Goal: Information Seeking & Learning: Check status

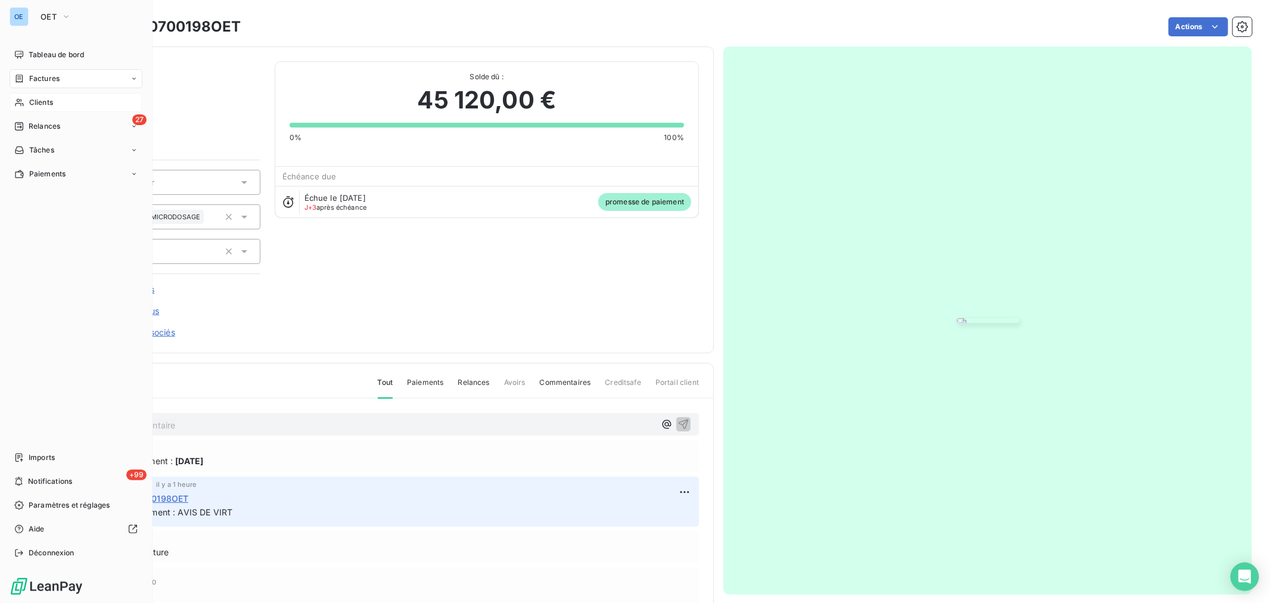
click at [42, 102] on span "Clients" at bounding box center [41, 102] width 24 height 11
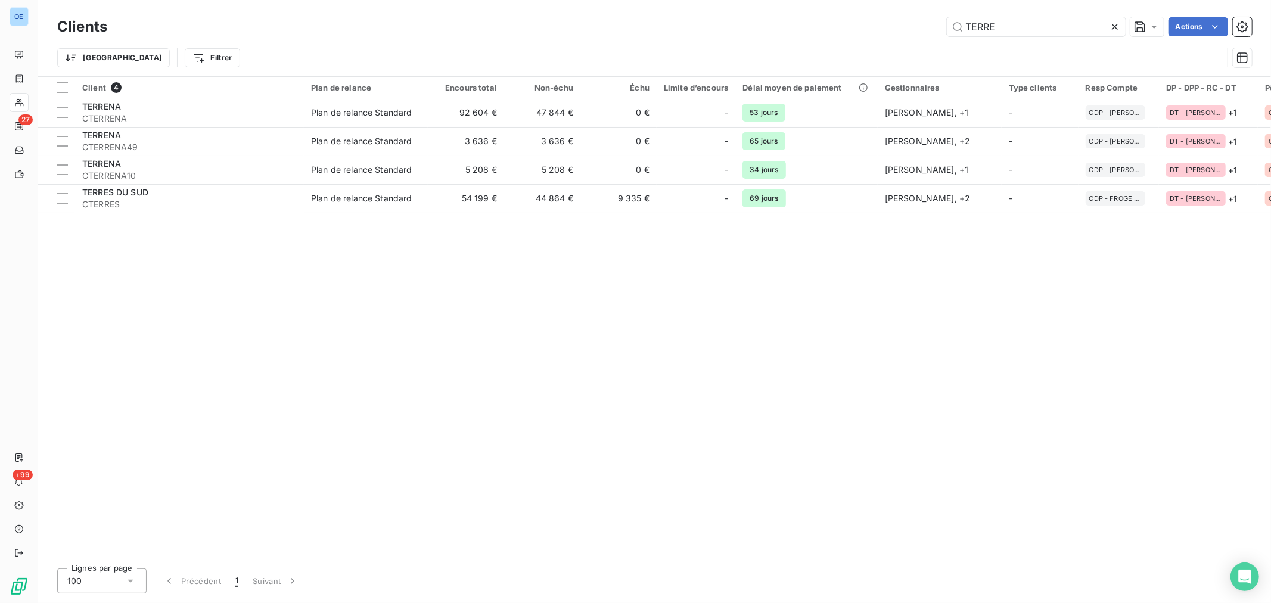
drag, startPoint x: 991, startPoint y: 33, endPoint x: 949, endPoint y: 38, distance: 42.6
click at [949, 38] on div "Clients TERRE Actions" at bounding box center [654, 26] width 1195 height 25
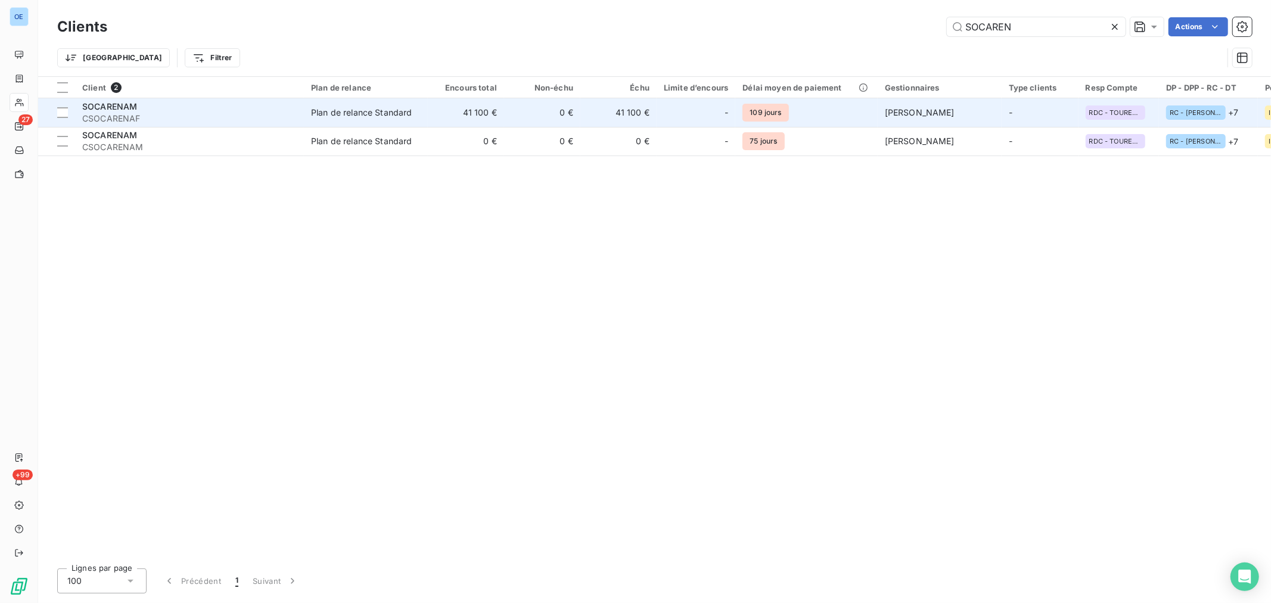
type input "SOCAREN"
click at [673, 118] on div "-" at bounding box center [696, 112] width 64 height 19
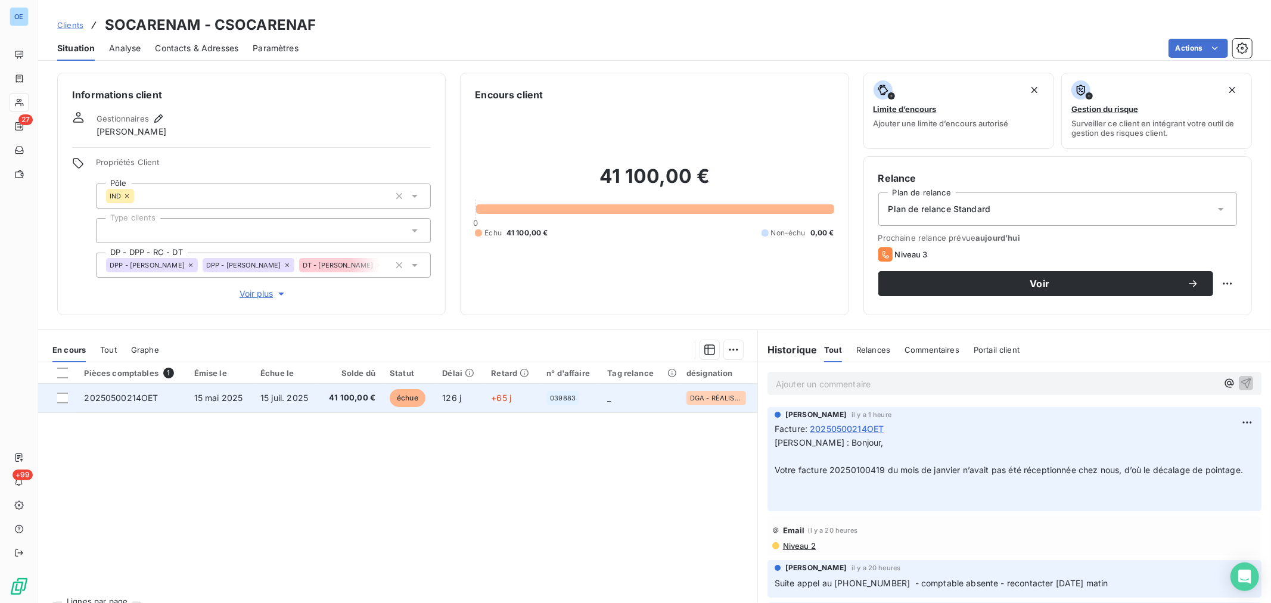
click at [477, 403] on td "126 j" at bounding box center [459, 398] width 49 height 29
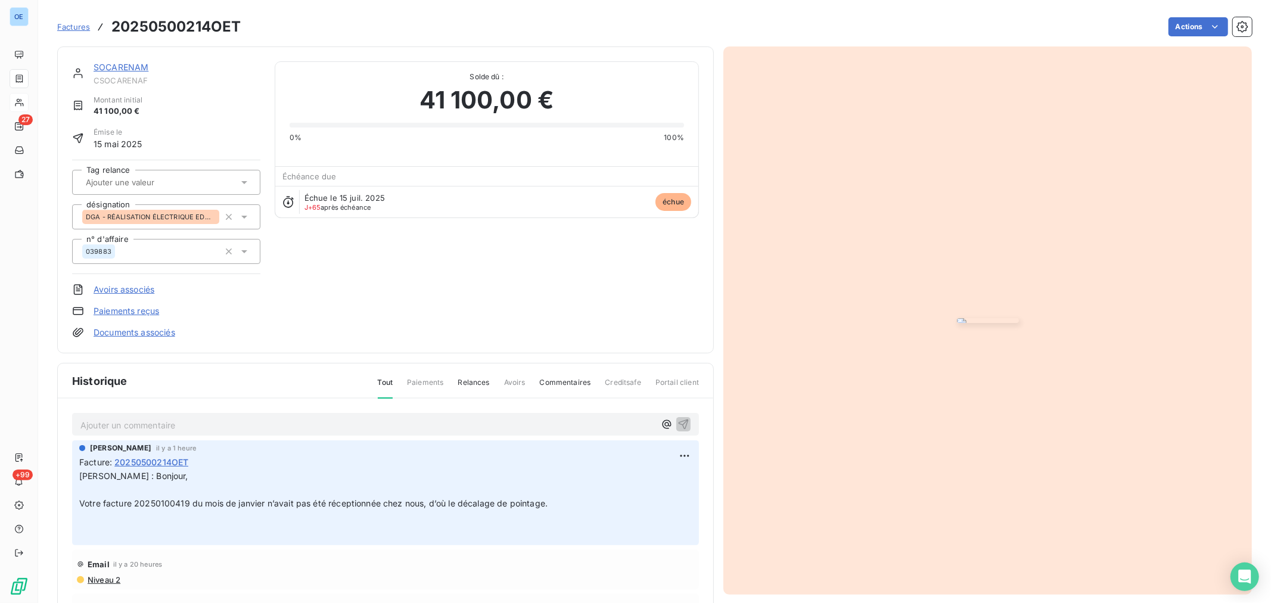
click at [402, 423] on p "Ajouter un commentaire ﻿" at bounding box center [367, 425] width 574 height 15
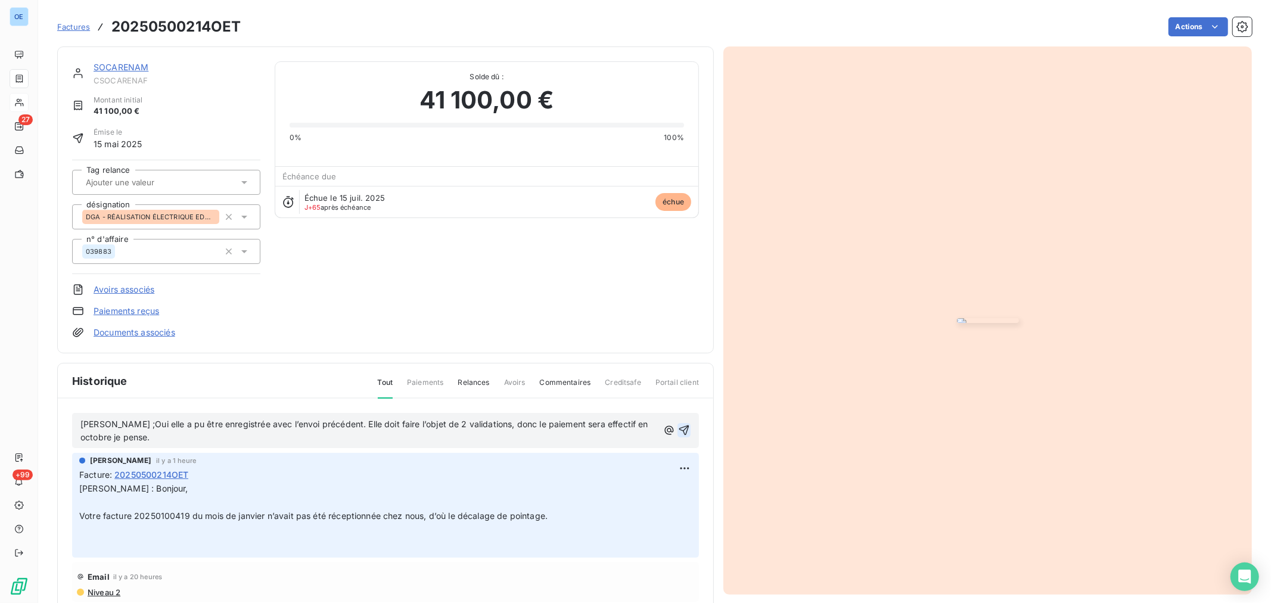
click at [678, 433] on icon "button" at bounding box center [684, 430] width 12 height 12
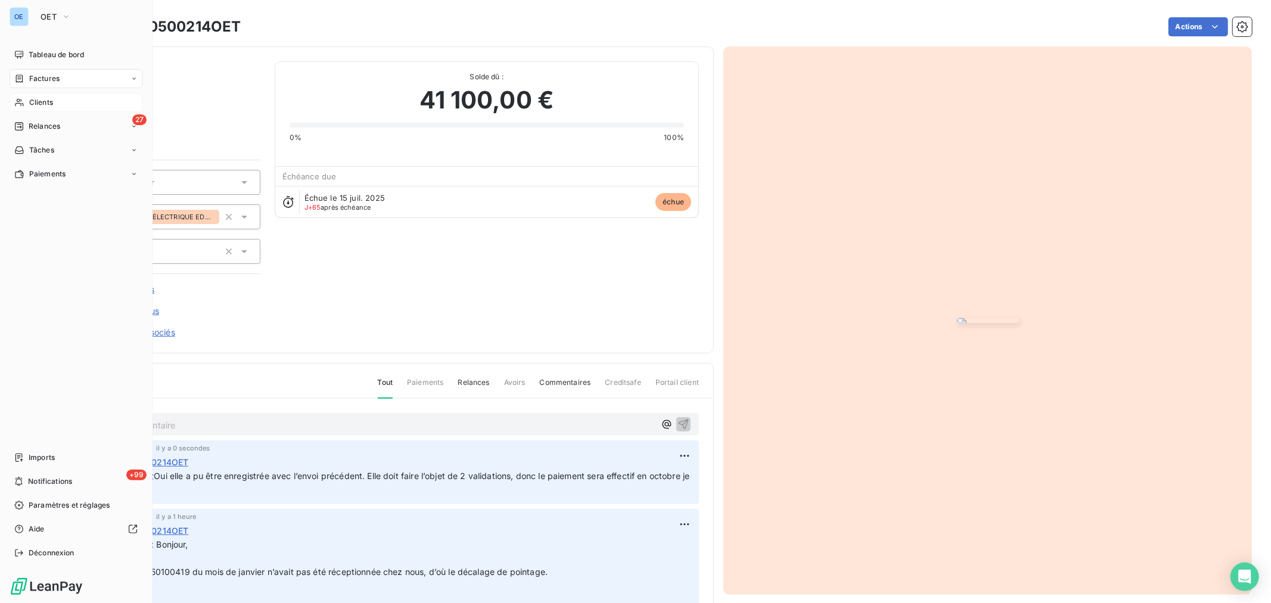
click at [48, 104] on span "Clients" at bounding box center [41, 102] width 24 height 11
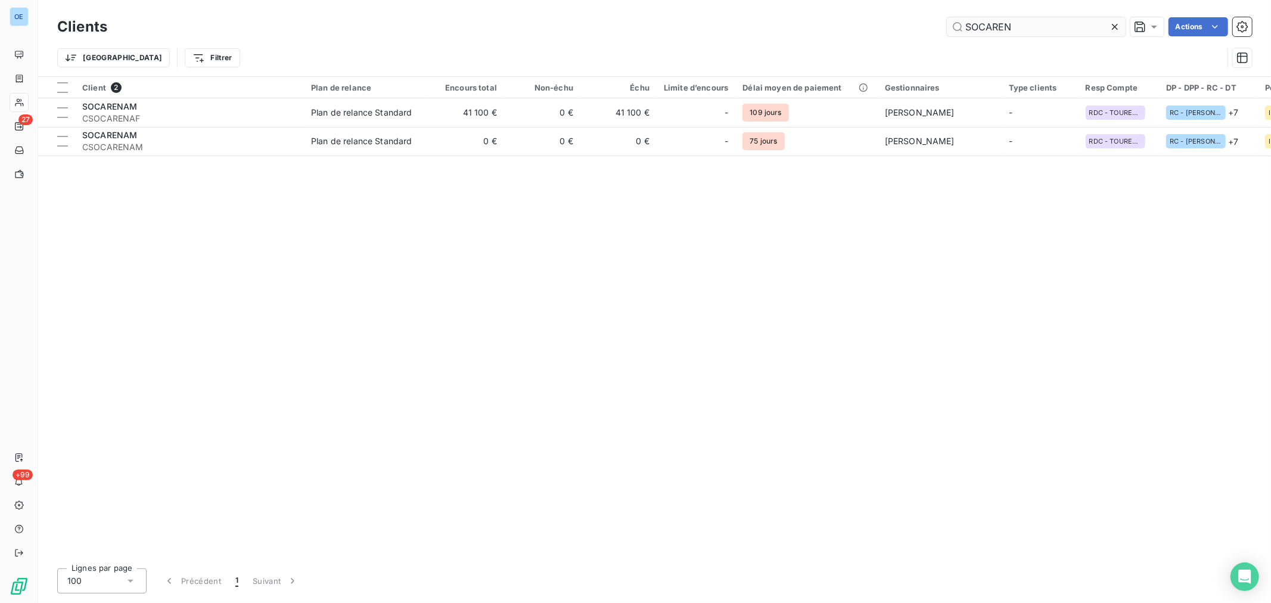
drag, startPoint x: 1028, startPoint y: 32, endPoint x: 951, endPoint y: 27, distance: 77.6
click at [951, 27] on input "SOCAREN" at bounding box center [1036, 26] width 179 height 19
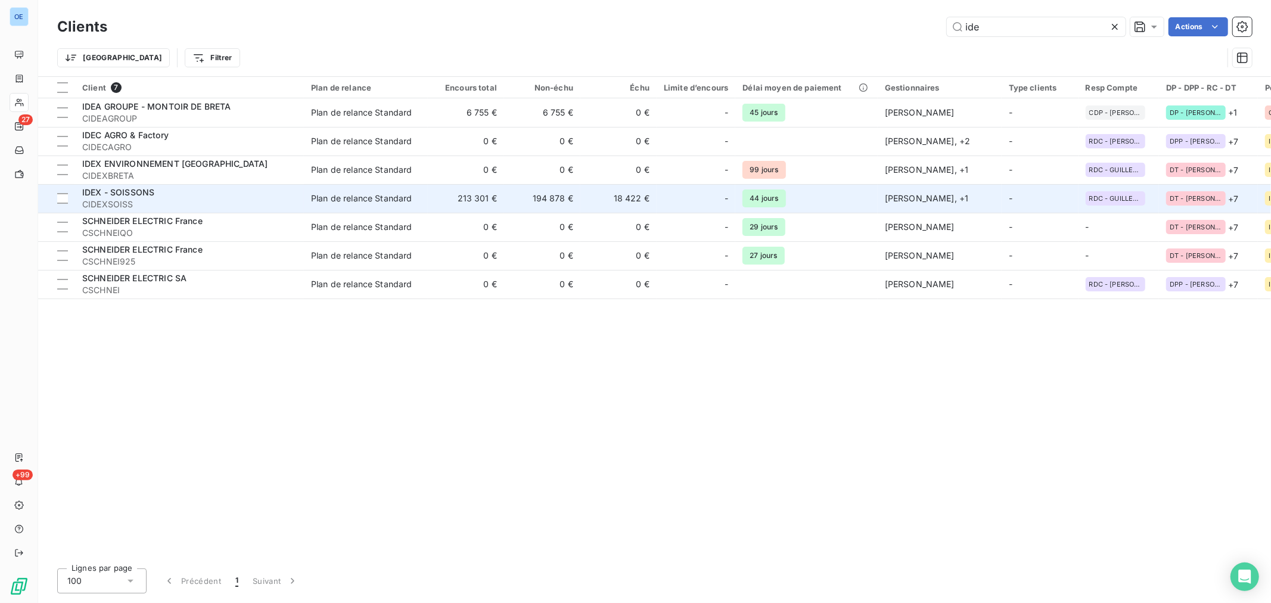
type input "ide"
click at [605, 194] on td "18 422 €" at bounding box center [618, 198] width 76 height 29
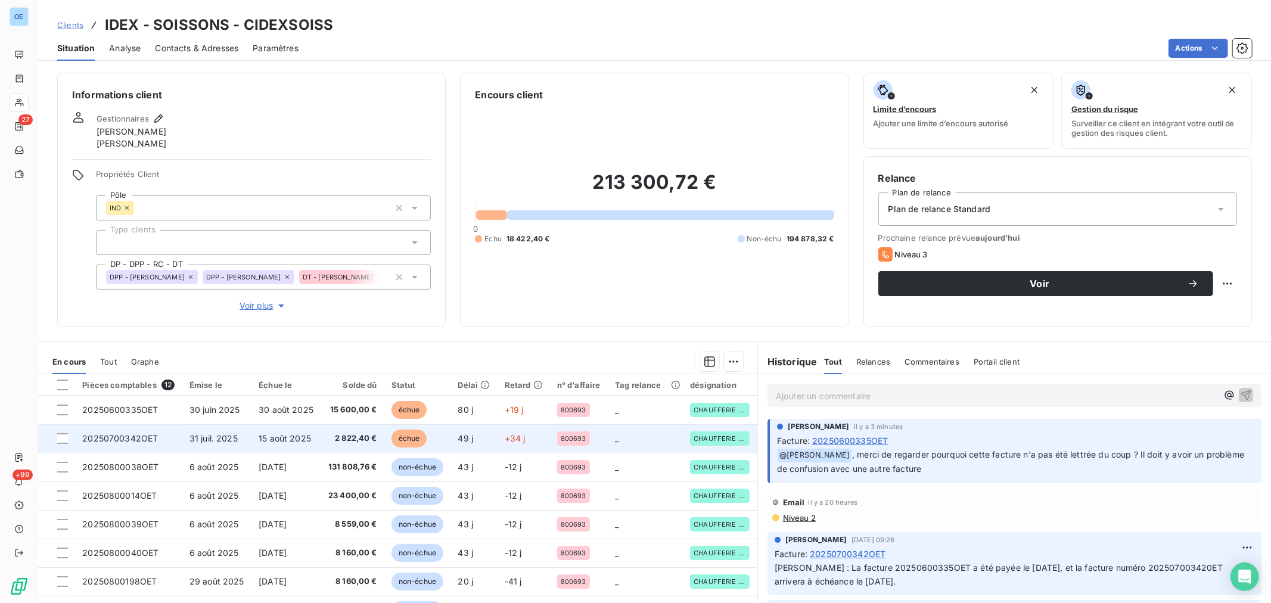
click at [310, 441] on td "15 août 2025" at bounding box center [285, 438] width 69 height 29
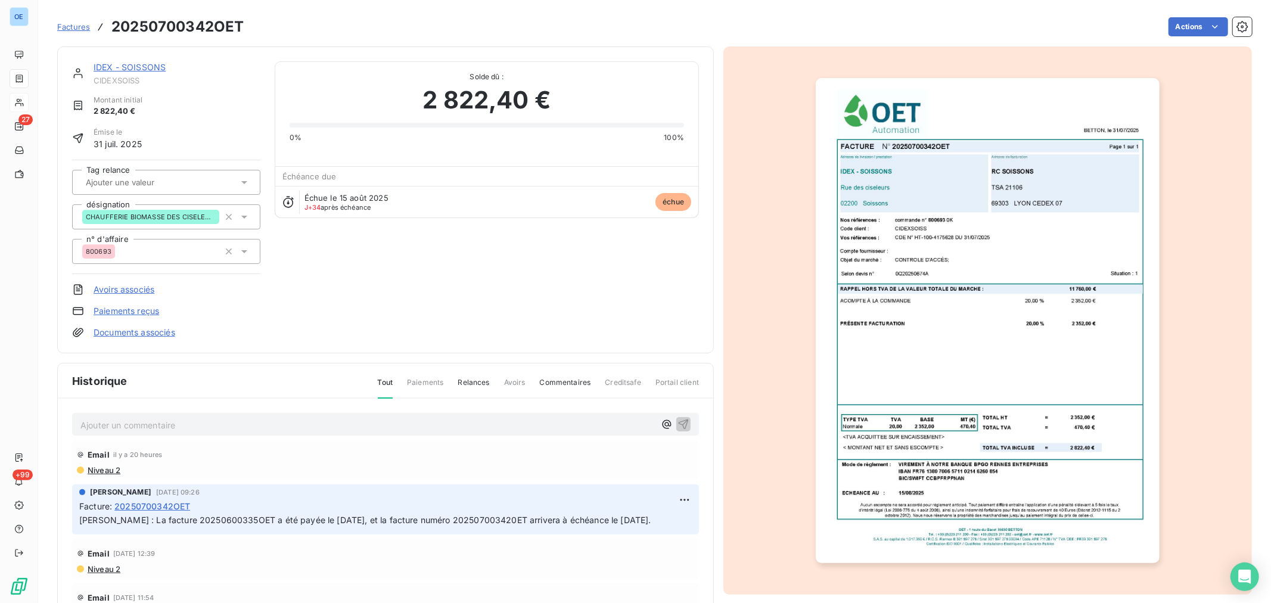
click at [253, 426] on p "Ajouter un commentaire ﻿" at bounding box center [367, 425] width 574 height 15
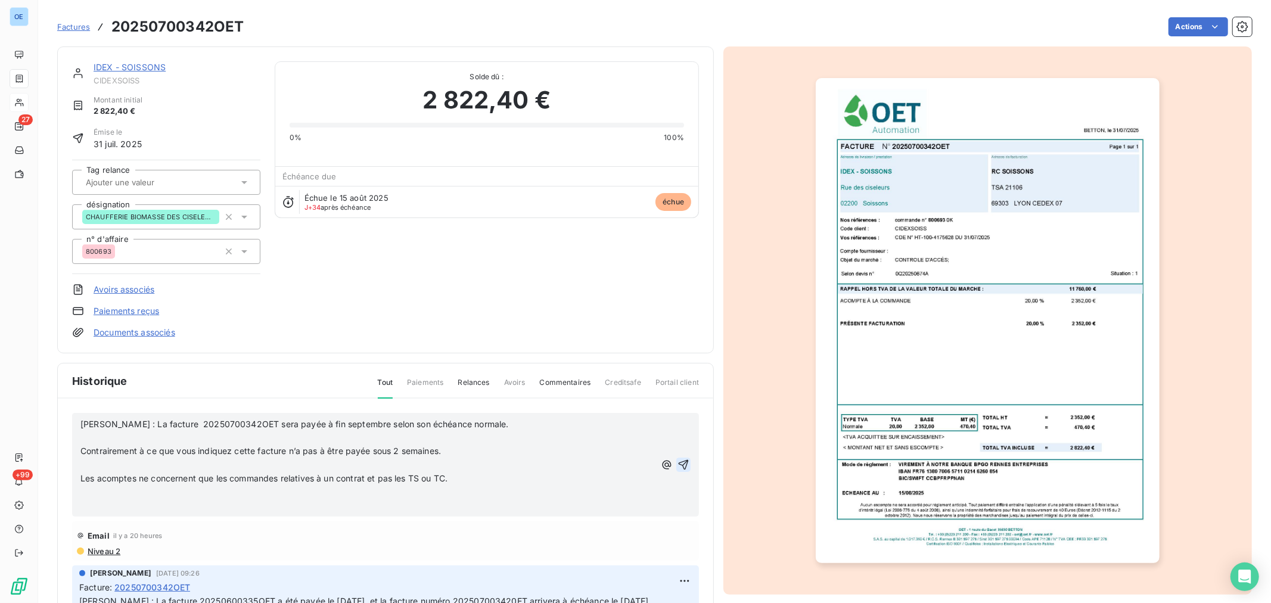
click at [679, 464] on icon "button" at bounding box center [684, 464] width 10 height 10
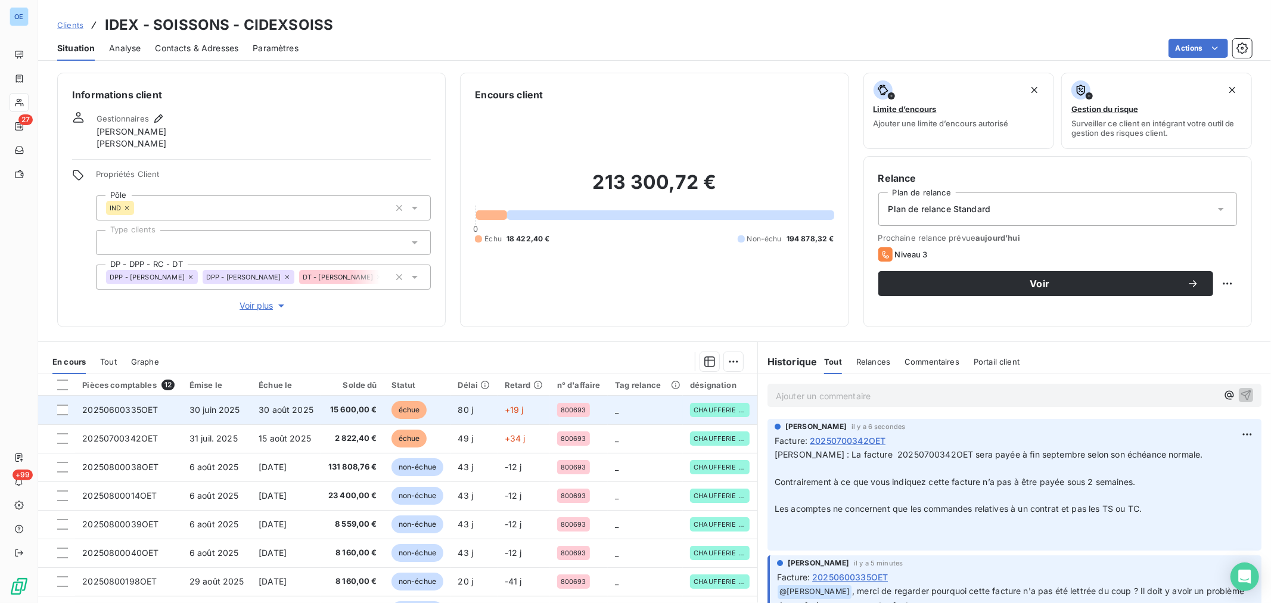
click at [350, 404] on span "15 600,00 €" at bounding box center [352, 410] width 49 height 12
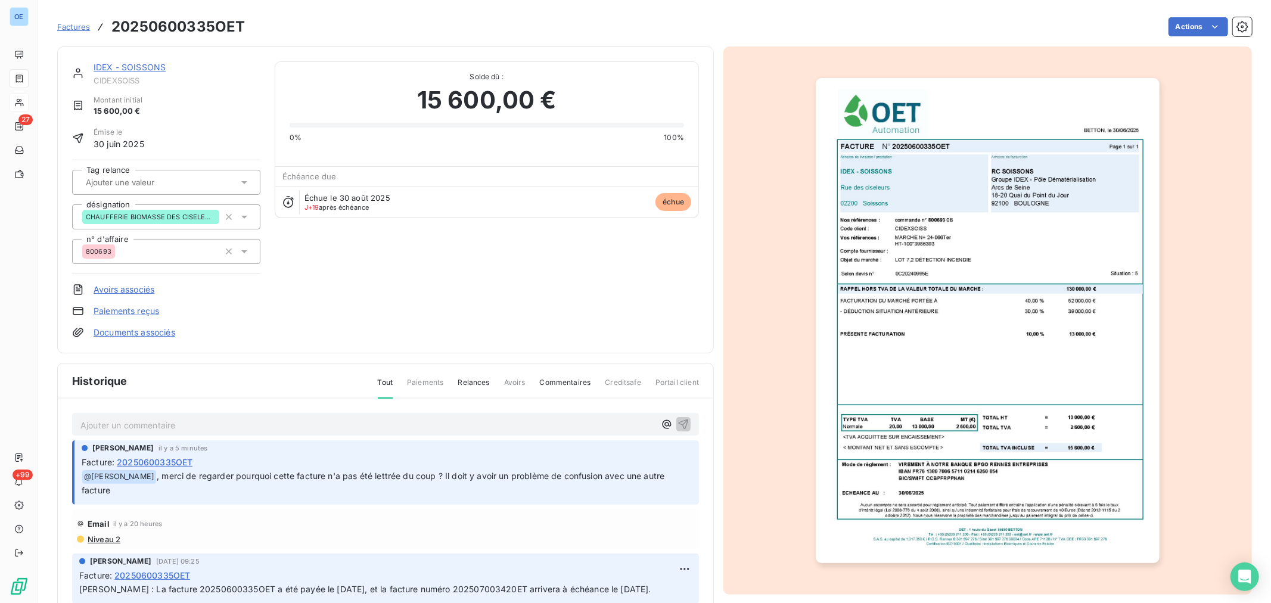
click at [204, 427] on p "Ajouter un commentaire ﻿" at bounding box center [367, 425] width 574 height 15
click at [679, 422] on icon "button" at bounding box center [684, 424] width 10 height 10
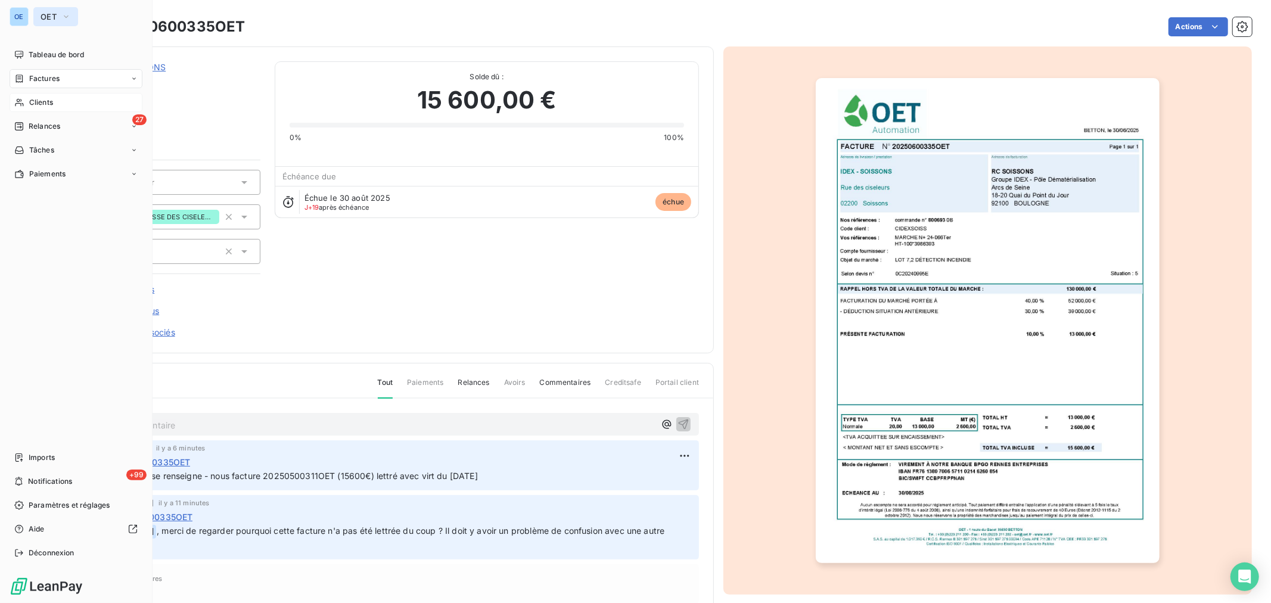
click at [64, 14] on icon "button" at bounding box center [66, 17] width 10 height 12
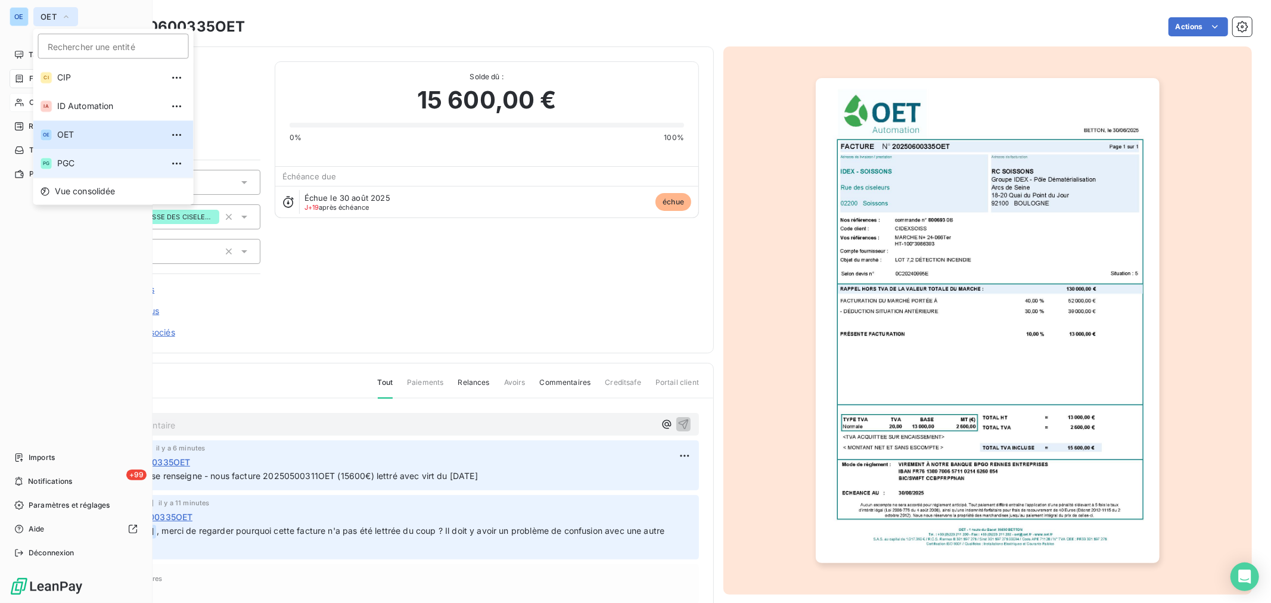
click at [64, 159] on span "PGC" at bounding box center [109, 163] width 105 height 12
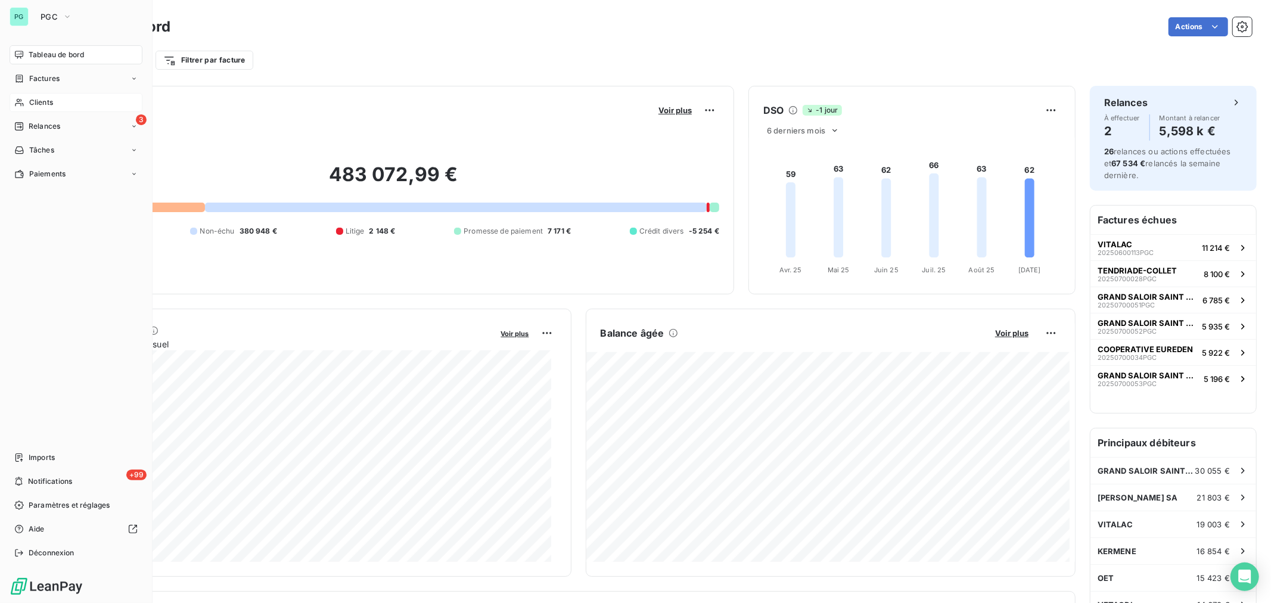
click at [68, 99] on div "Clients" at bounding box center [76, 102] width 133 height 19
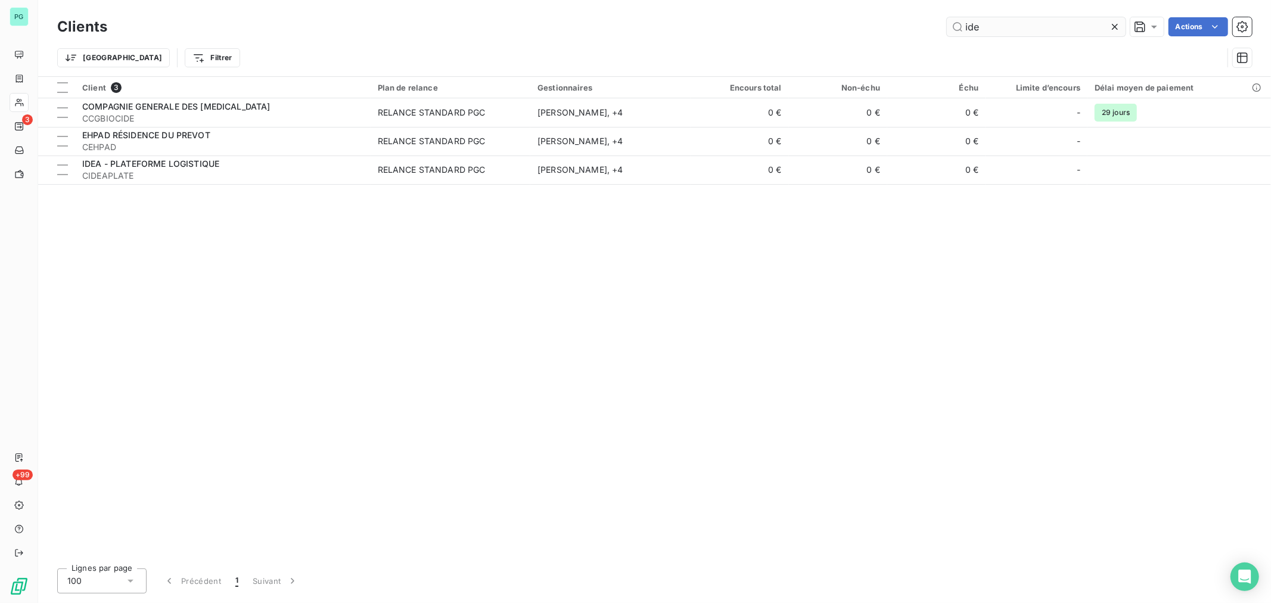
drag, startPoint x: 1011, startPoint y: 25, endPoint x: 950, endPoint y: 26, distance: 60.8
click at [950, 26] on input "ide" at bounding box center [1036, 26] width 179 height 19
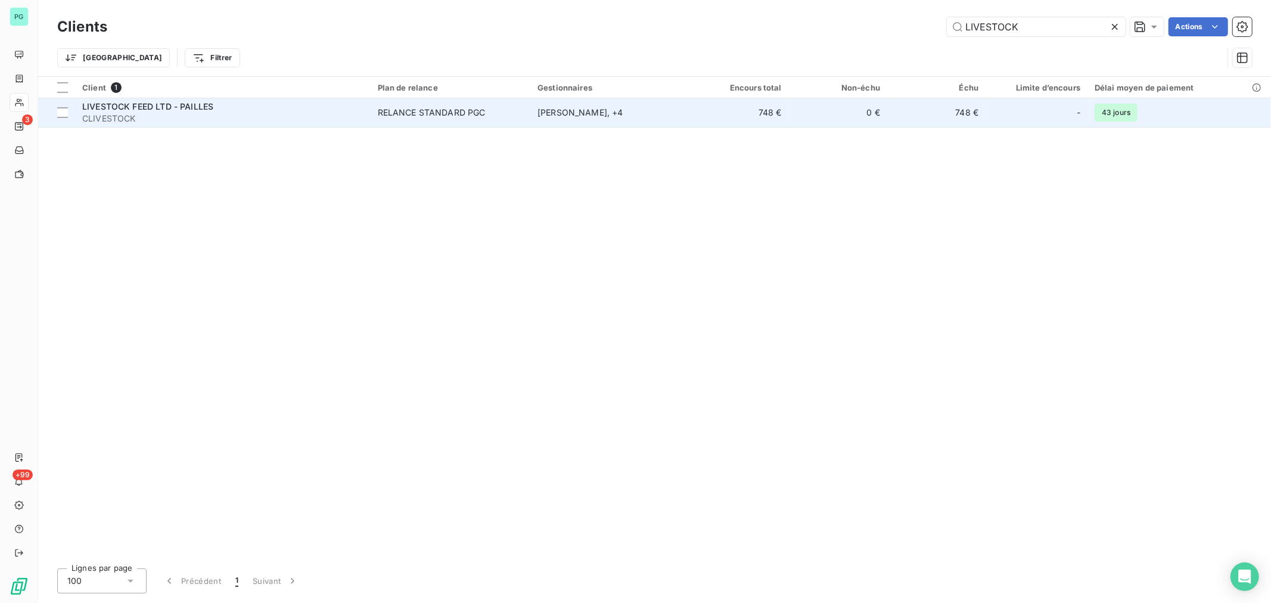
type input "LIVESTOCK"
click at [788, 108] on td "748 €" at bounding box center [740, 112] width 98 height 29
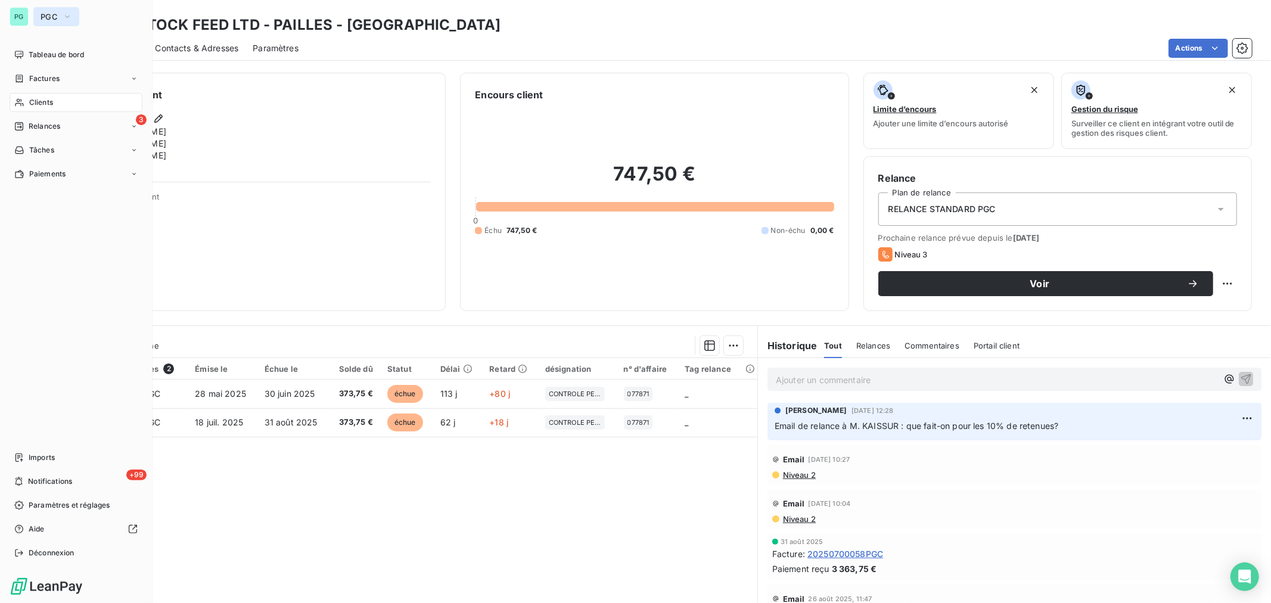
click at [67, 16] on icon "button" at bounding box center [68, 17] width 10 height 12
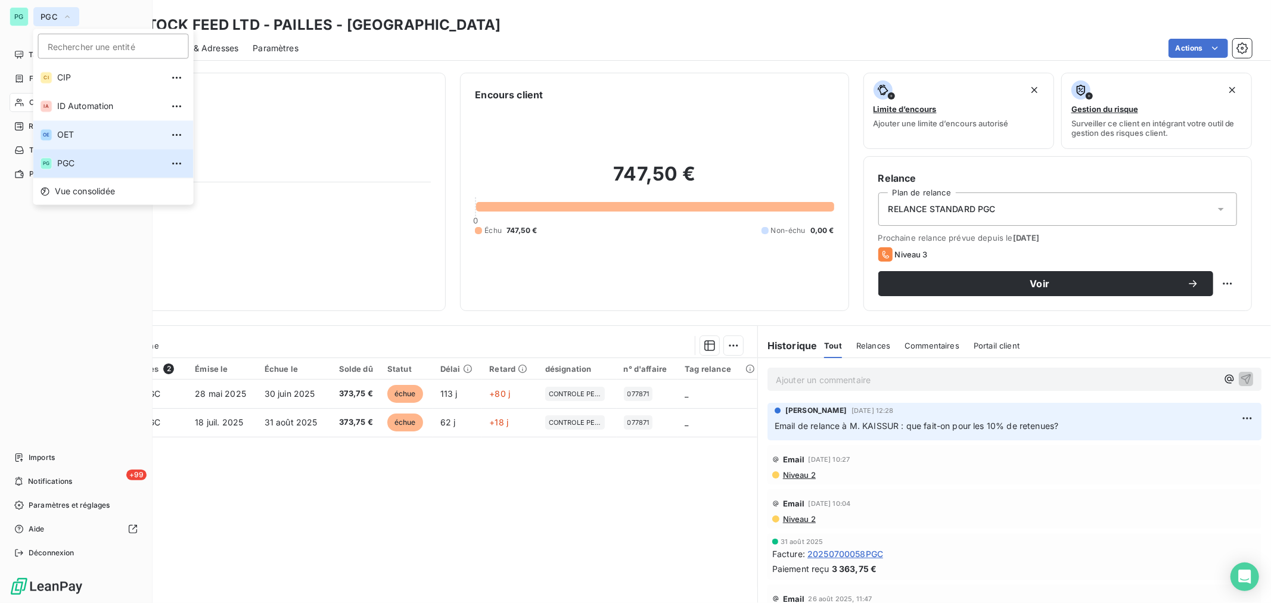
click at [78, 131] on span "OET" at bounding box center [109, 135] width 105 height 12
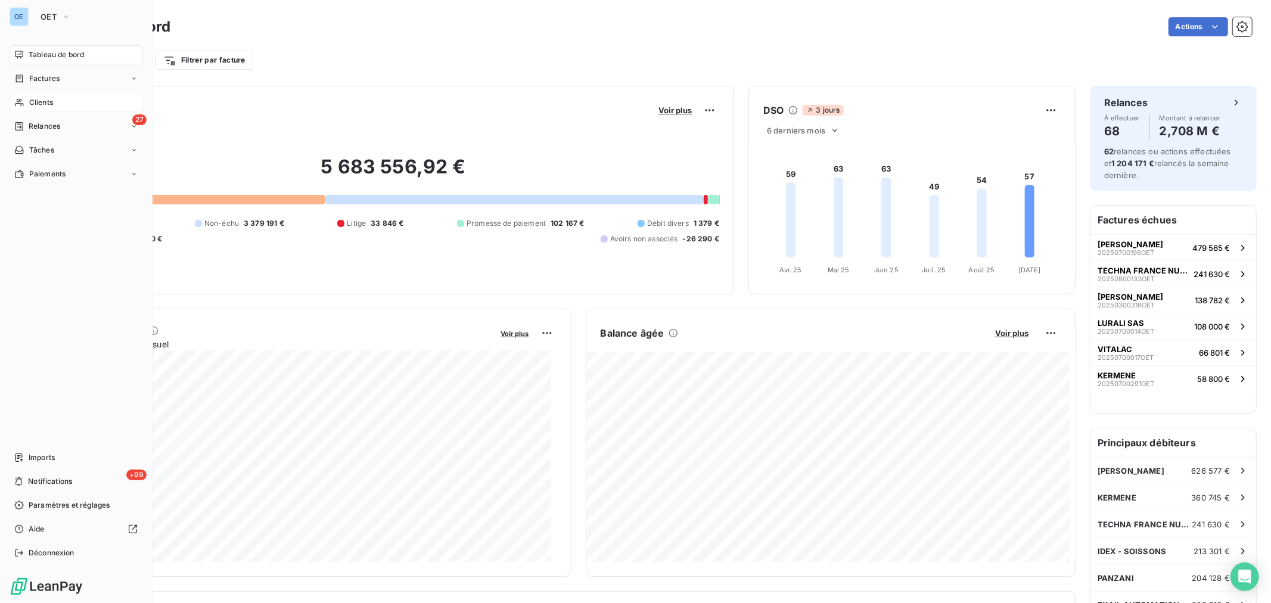
click at [40, 102] on span "Clients" at bounding box center [41, 102] width 24 height 11
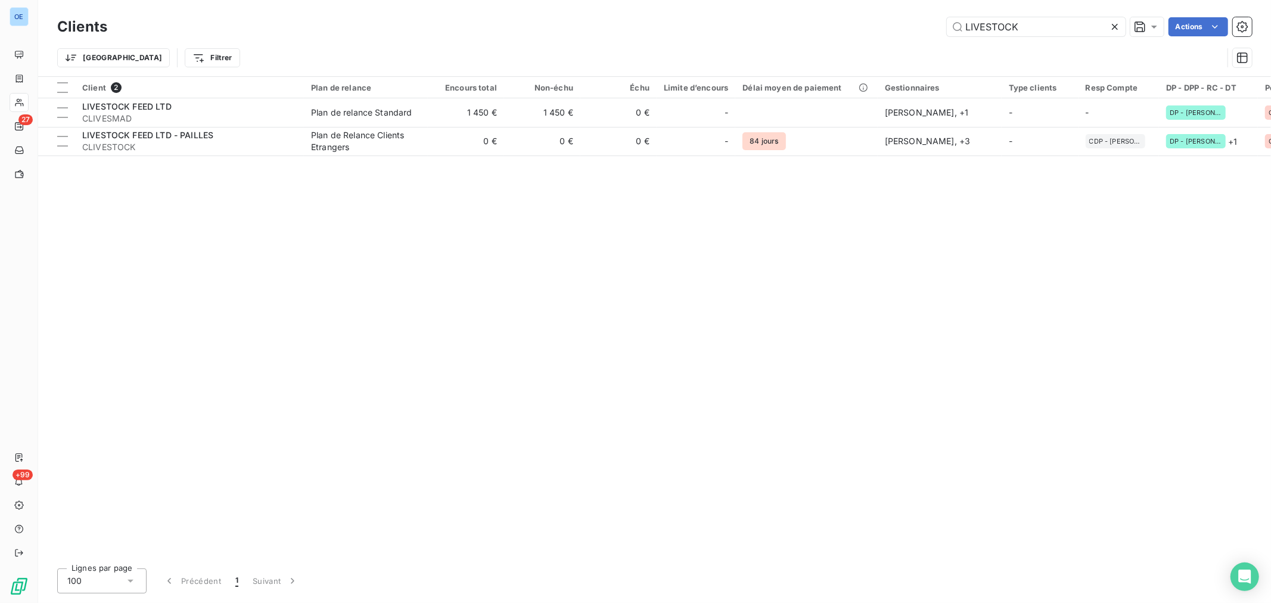
drag, startPoint x: 969, startPoint y: 32, endPoint x: 934, endPoint y: 33, distance: 35.2
click at [934, 33] on div "LIVESTOCK Actions" at bounding box center [687, 26] width 1130 height 19
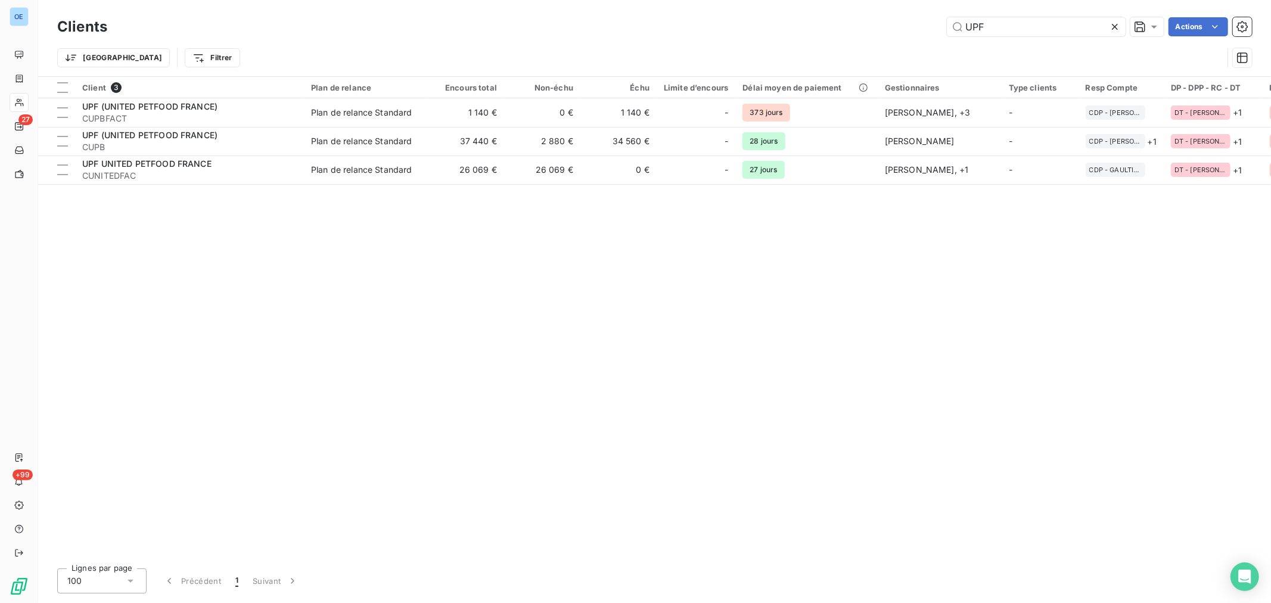
type input "UPF"
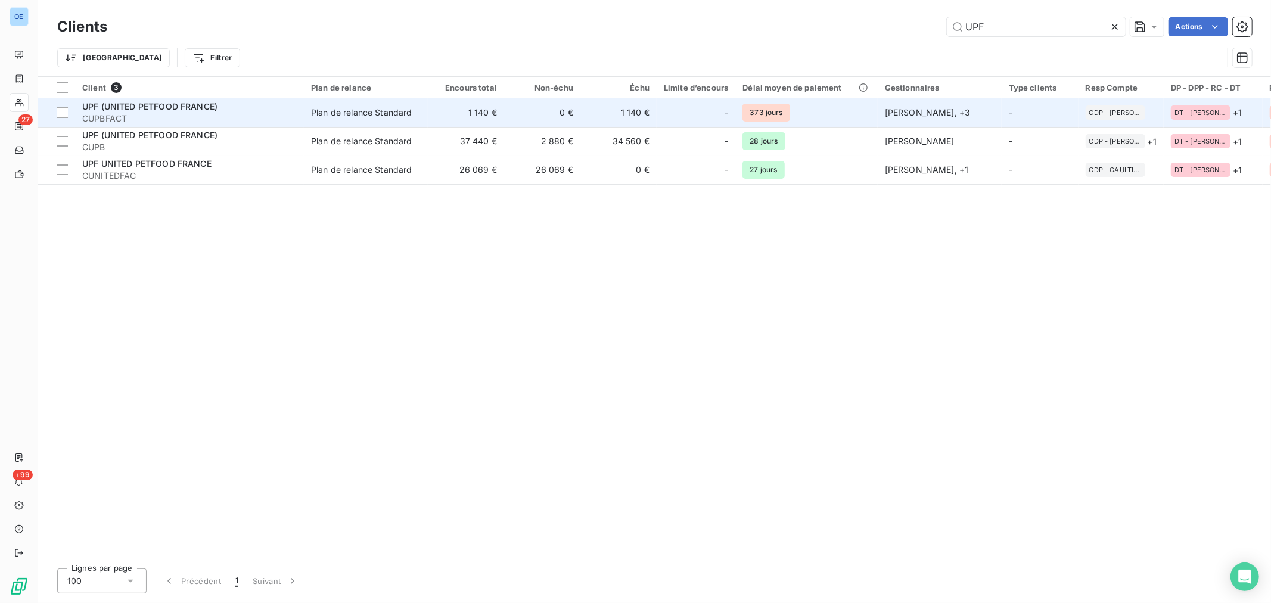
click at [679, 110] on div "-" at bounding box center [696, 112] width 64 height 19
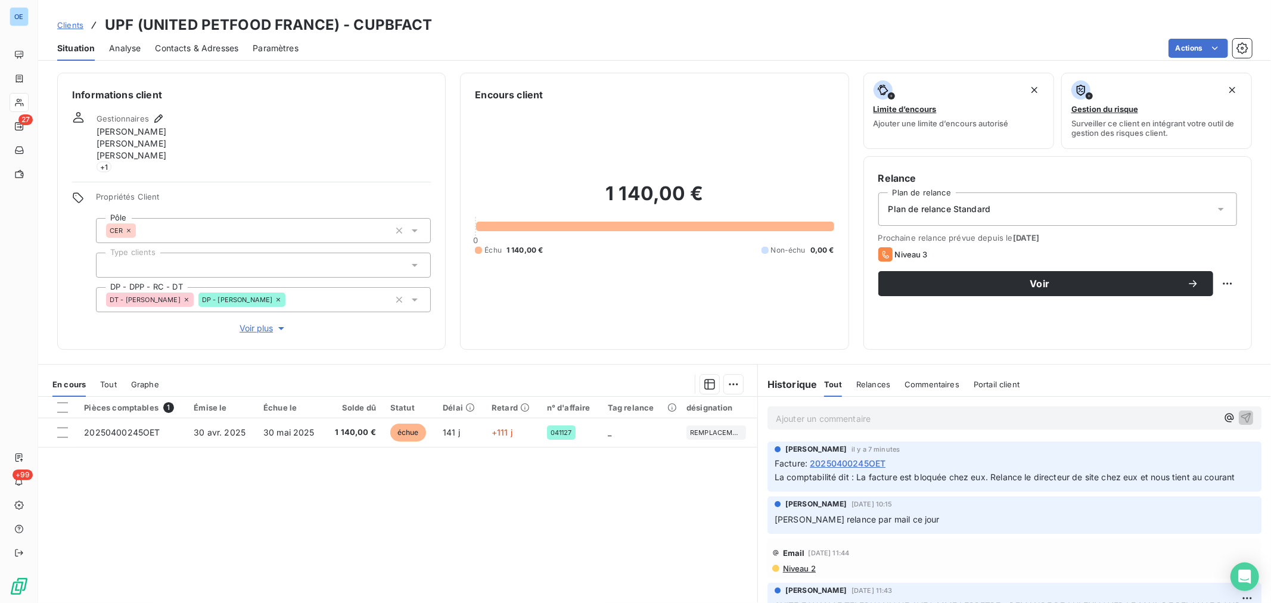
click at [843, 419] on p "Ajouter un commentaire ﻿" at bounding box center [997, 418] width 442 height 15
click at [885, 416] on p "Ajouter un commentaire ﻿" at bounding box center [997, 418] width 442 height 15
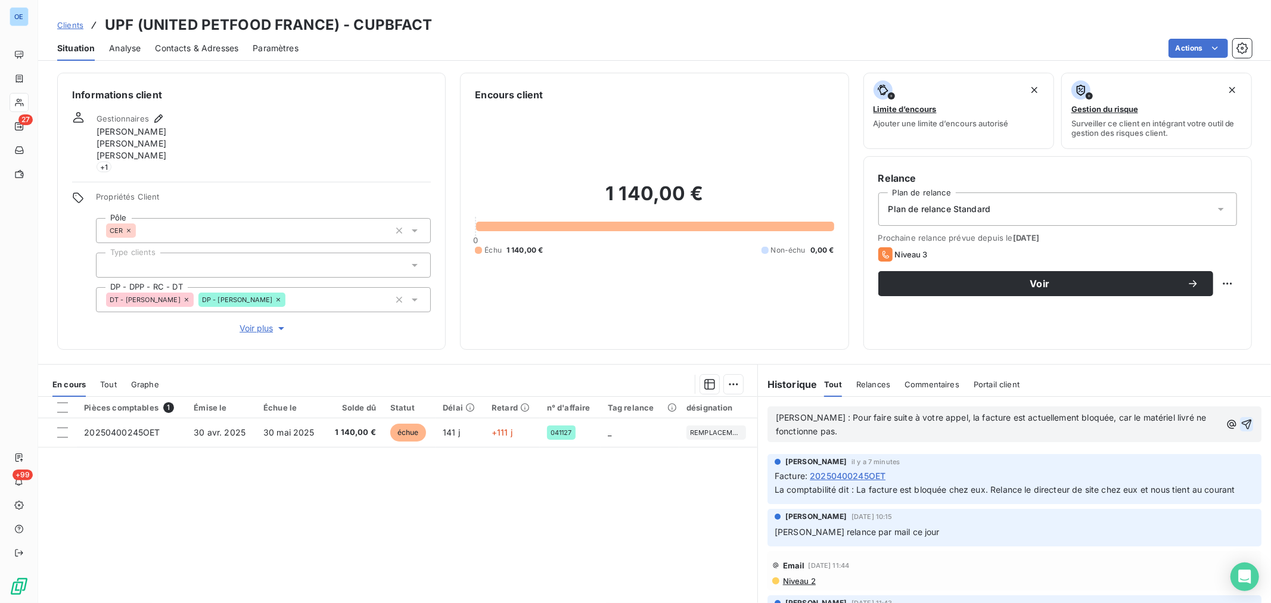
click at [1242, 425] on icon "button" at bounding box center [1247, 424] width 10 height 10
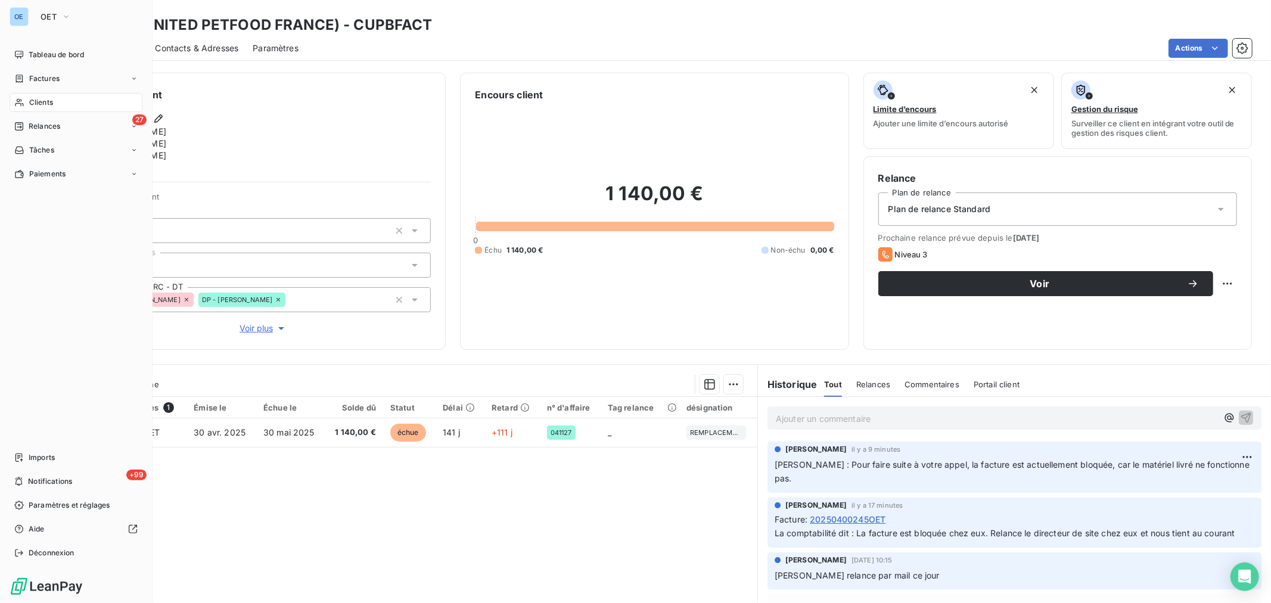
click at [33, 105] on span "Clients" at bounding box center [41, 102] width 24 height 11
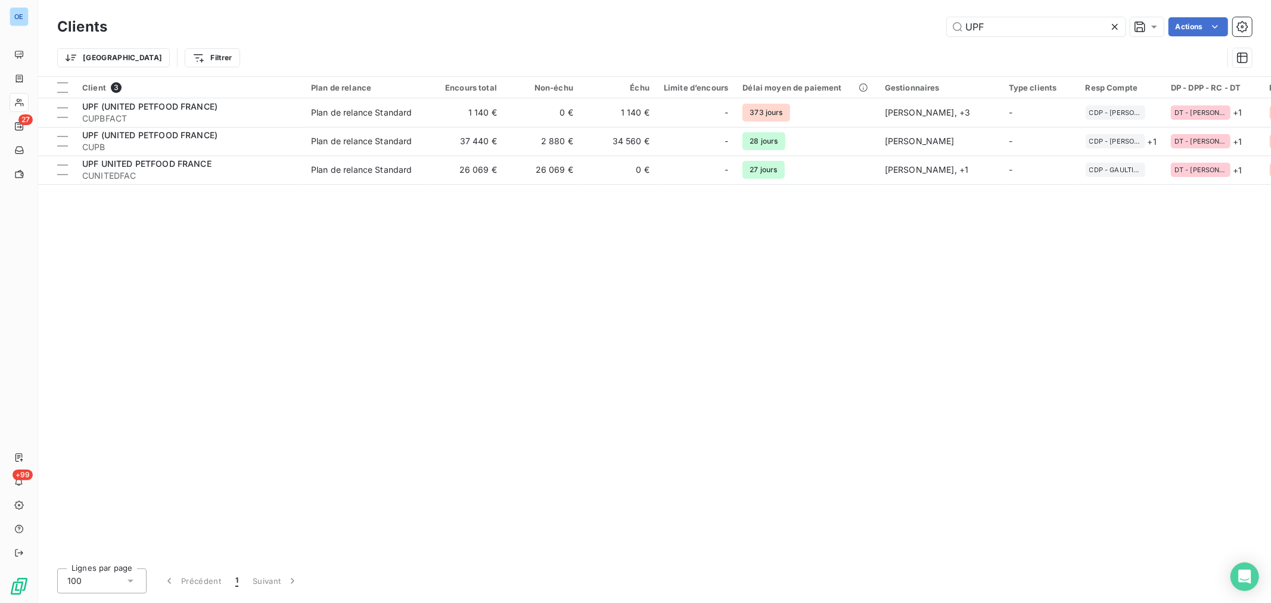
drag, startPoint x: 1002, startPoint y: 31, endPoint x: 941, endPoint y: 26, distance: 60.4
click at [942, 26] on div "UPF Actions" at bounding box center [687, 26] width 1130 height 19
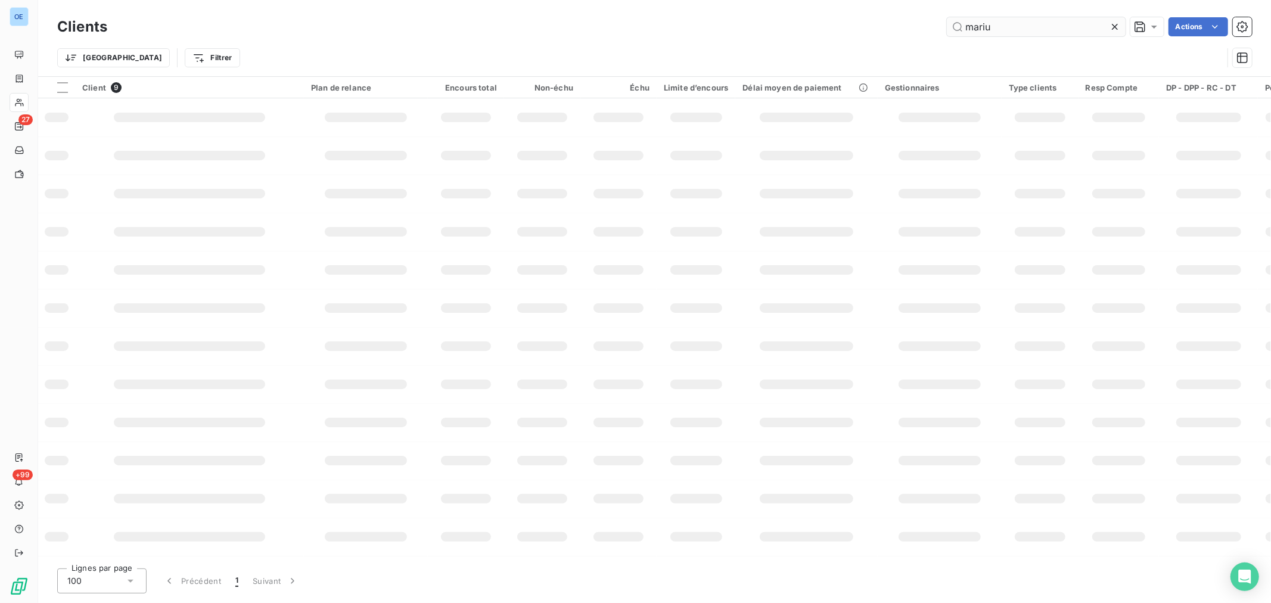
type input "mariu"
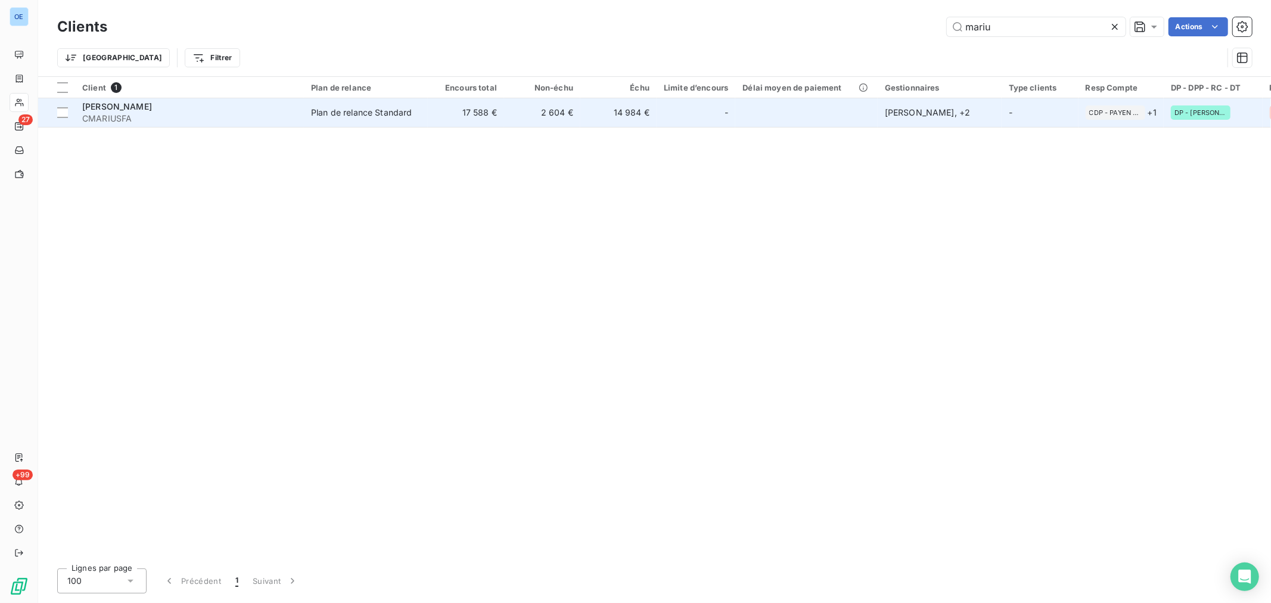
click at [599, 108] on td "14 984 €" at bounding box center [618, 112] width 76 height 29
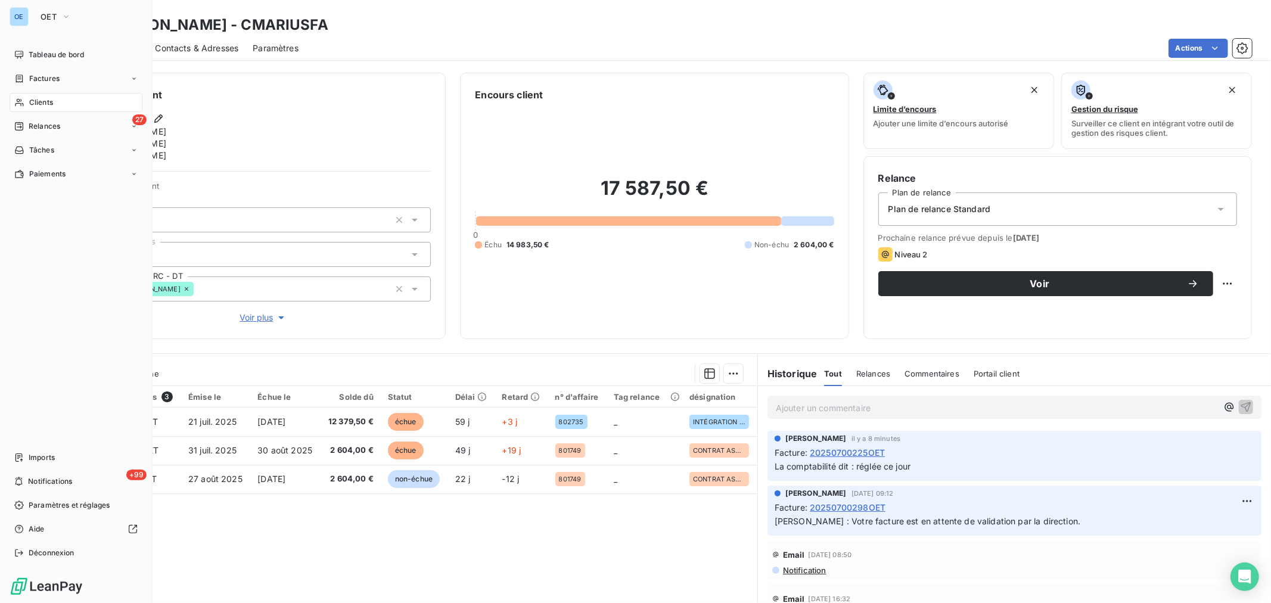
click at [46, 98] on span "Clients" at bounding box center [41, 102] width 24 height 11
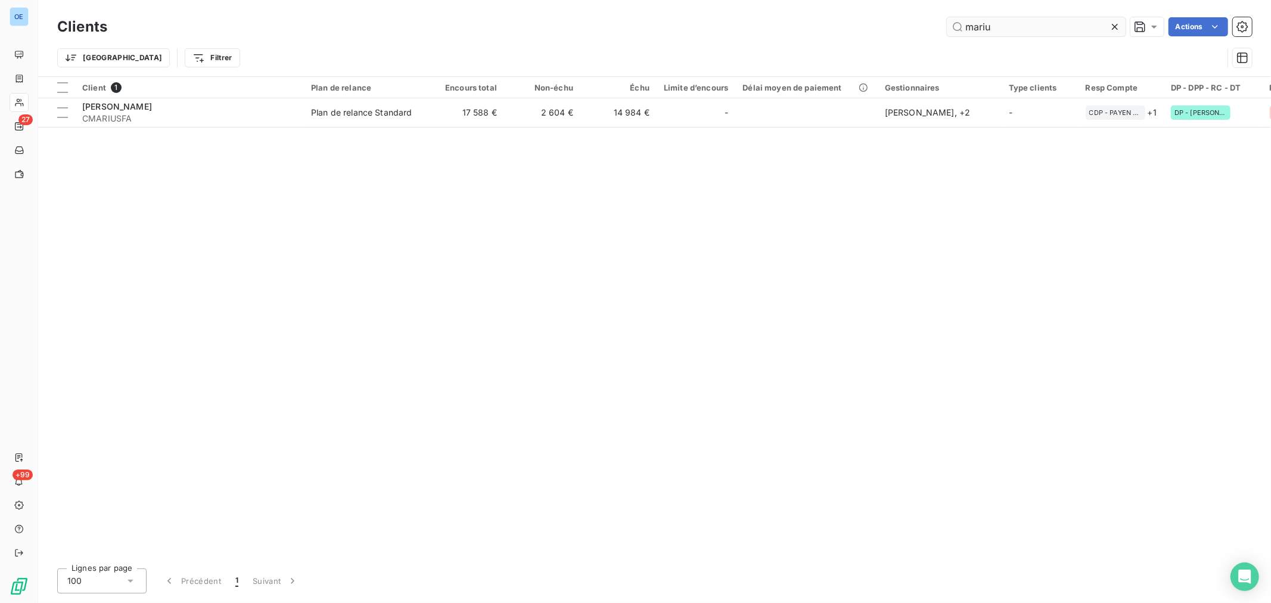
drag, startPoint x: 997, startPoint y: 27, endPoint x: 962, endPoint y: 32, distance: 35.6
click at [962, 32] on input "mariu" at bounding box center [1036, 26] width 179 height 19
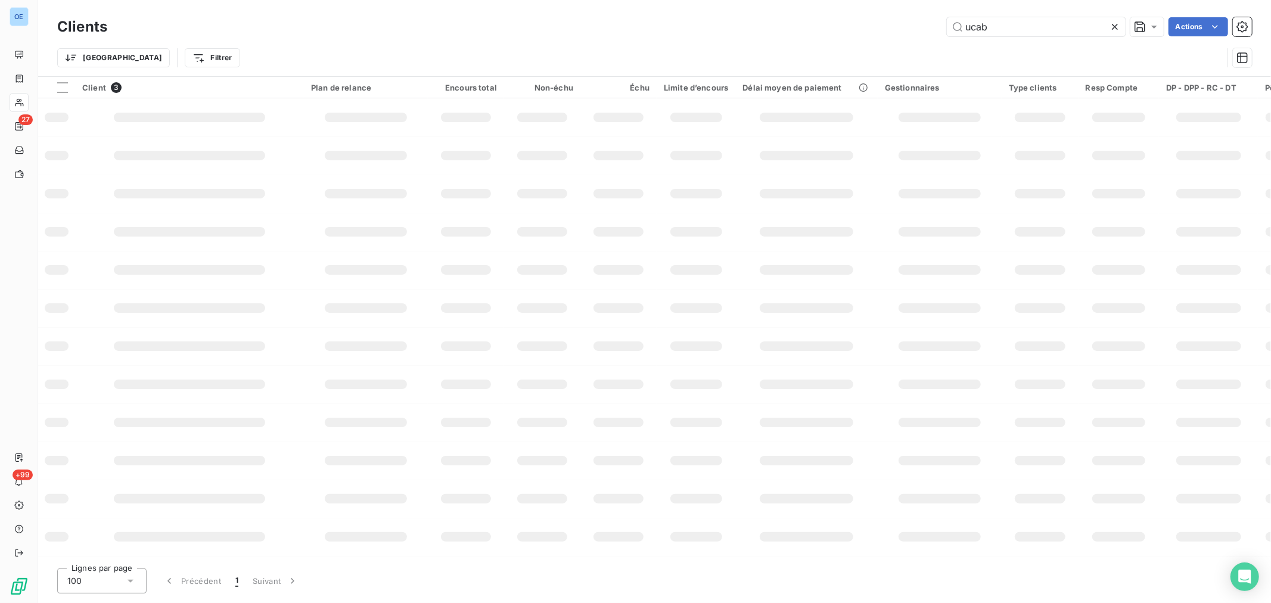
type input "ucab"
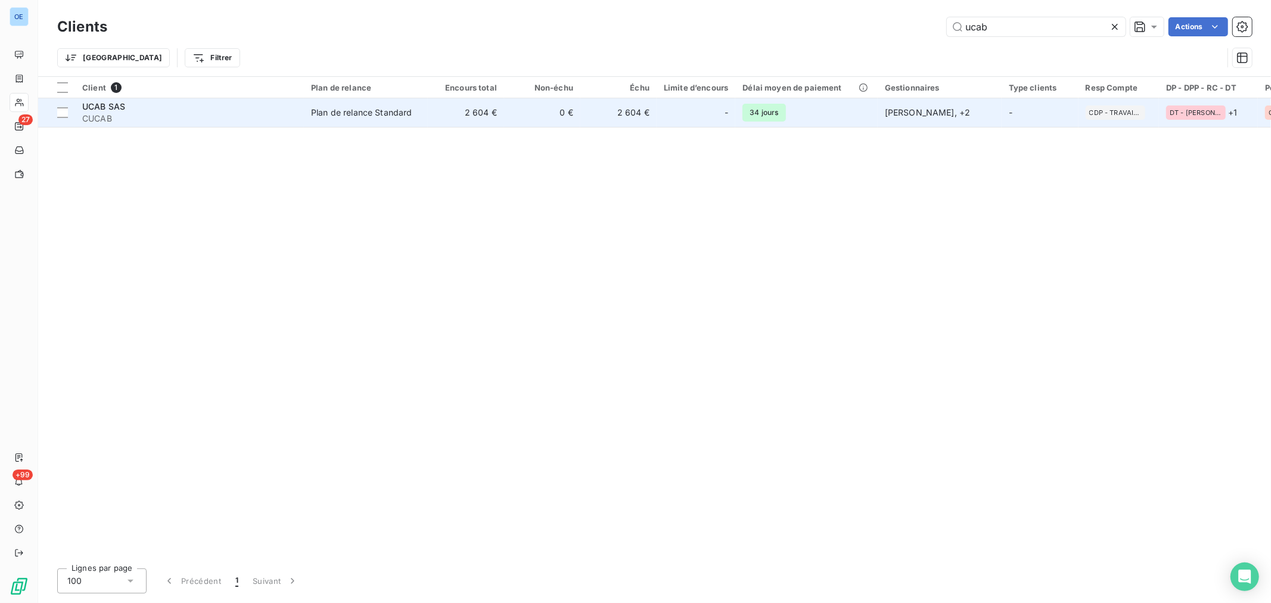
click at [598, 116] on td "2 604 €" at bounding box center [618, 112] width 76 height 29
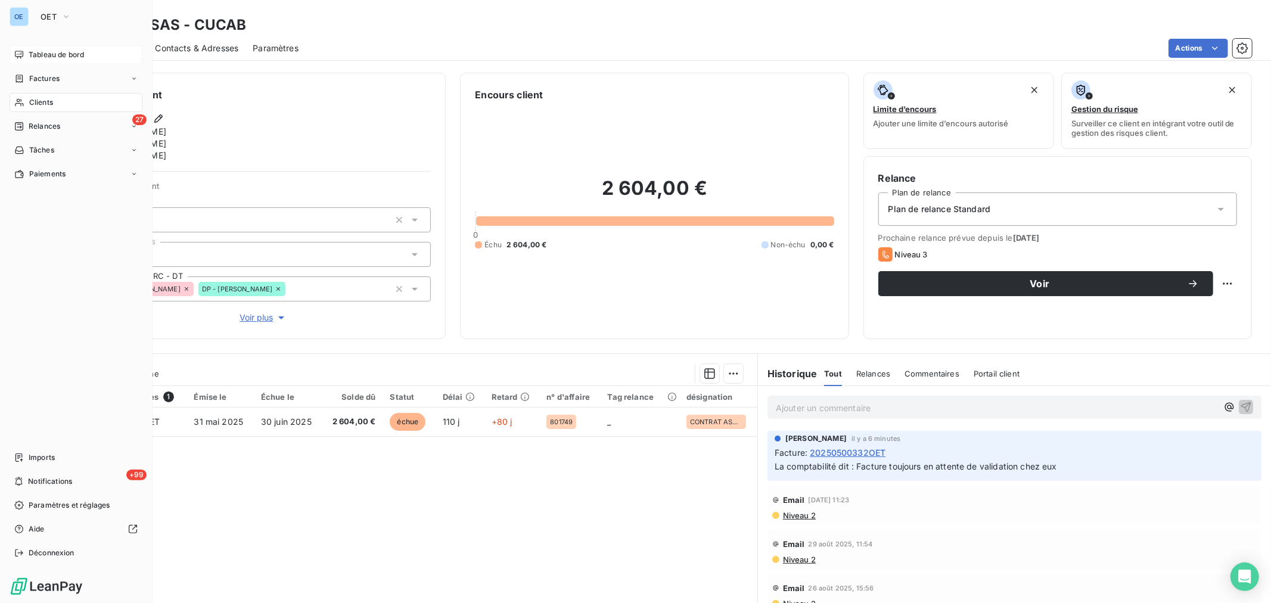
click at [33, 55] on span "Tableau de bord" at bounding box center [56, 54] width 55 height 11
